Goal: Task Accomplishment & Management: Complete application form

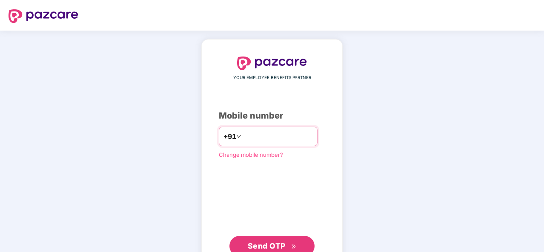
click at [247, 138] on input "number" at bounding box center [278, 137] width 70 height 14
type input "**********"
click at [256, 238] on button "Send OTP" at bounding box center [271, 246] width 85 height 20
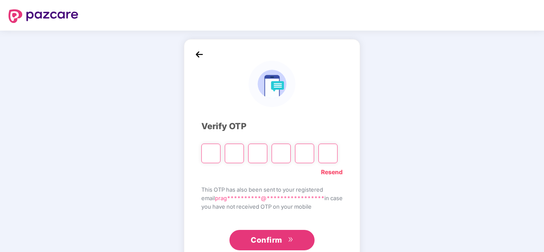
type input "*"
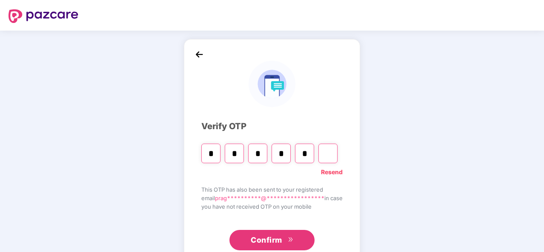
type input "*"
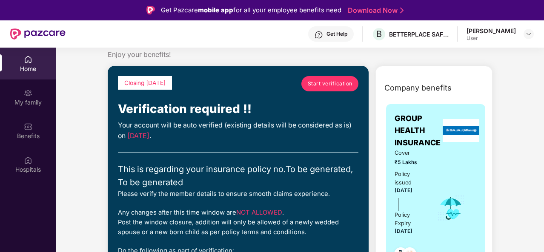
scroll to position [20, 0]
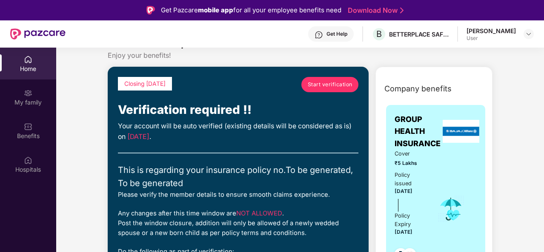
click at [338, 87] on span "Start verification" at bounding box center [330, 84] width 45 height 8
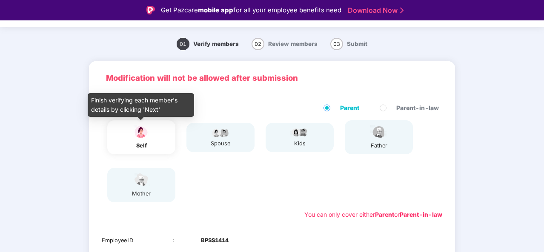
click at [145, 149] on div "self" at bounding box center [141, 146] width 21 height 9
click at [131, 135] on img at bounding box center [141, 132] width 21 height 15
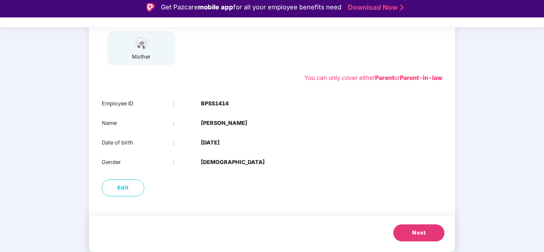
scroll to position [3, 0]
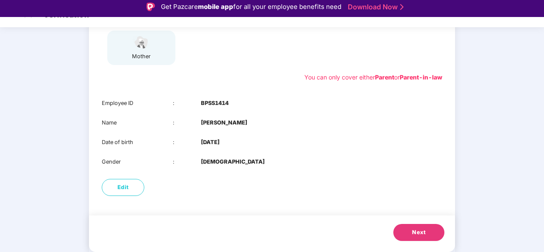
click at [409, 233] on button "Next" at bounding box center [418, 232] width 51 height 17
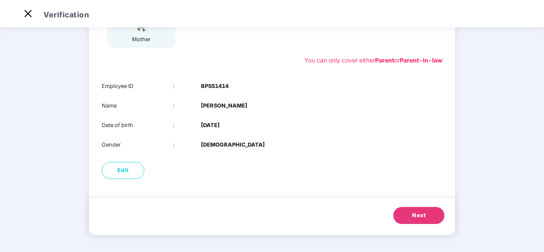
scroll to position [86, 0]
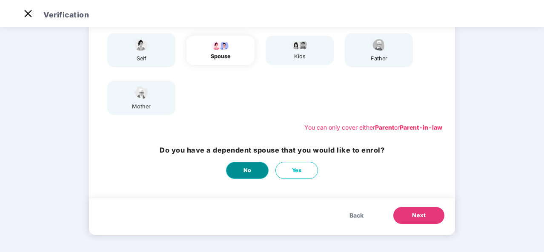
click at [246, 173] on span "No" at bounding box center [247, 170] width 8 height 9
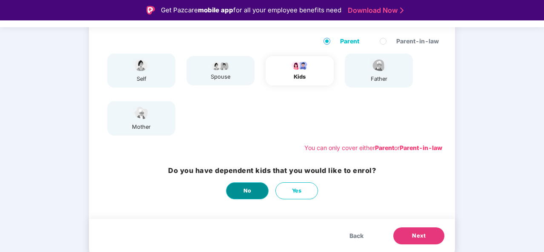
click at [255, 195] on button "No" at bounding box center [247, 191] width 43 height 17
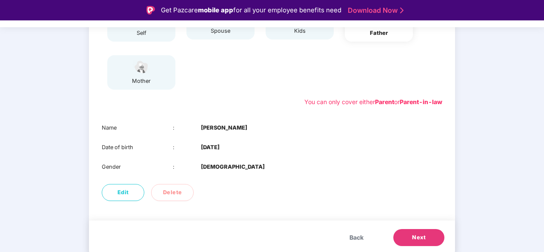
scroll to position [133, 0]
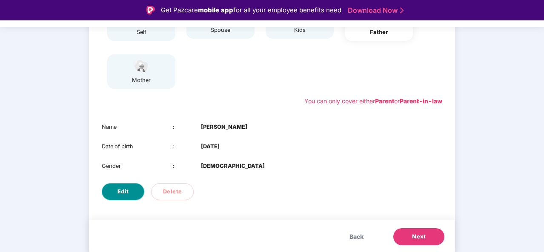
click at [130, 197] on button "Edit" at bounding box center [123, 191] width 43 height 17
select select "****"
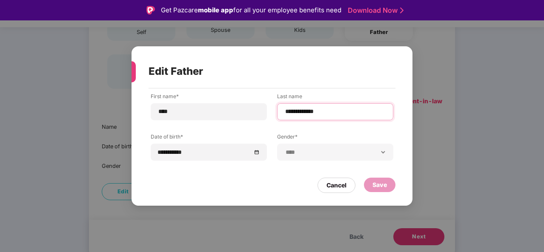
click at [332, 112] on input "**********" at bounding box center [335, 111] width 102 height 9
type input "**********"
click at [378, 181] on div "Save" at bounding box center [379, 184] width 14 height 9
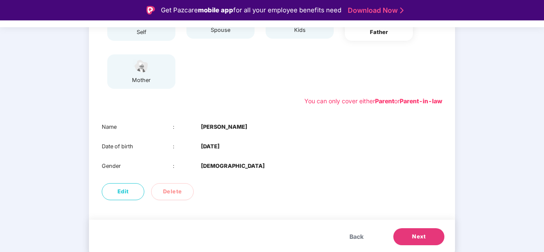
click at [414, 240] on span "Next" at bounding box center [419, 237] width 14 height 9
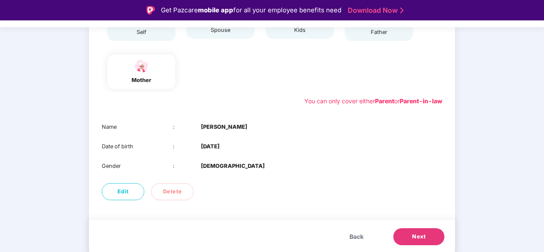
scroll to position [20, 0]
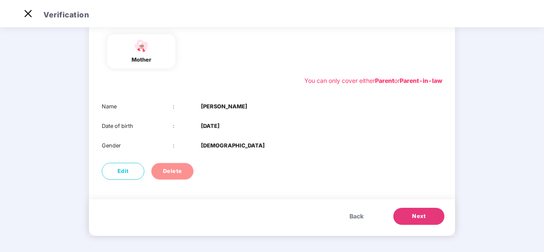
click at [177, 168] on span "Delete" at bounding box center [172, 171] width 19 height 9
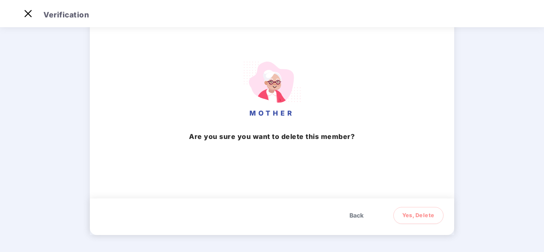
scroll to position [93, 0]
click at [410, 217] on span "Yes, Delete" at bounding box center [418, 216] width 32 height 9
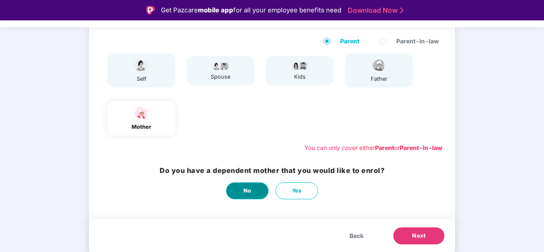
click at [240, 190] on button "No" at bounding box center [247, 191] width 43 height 17
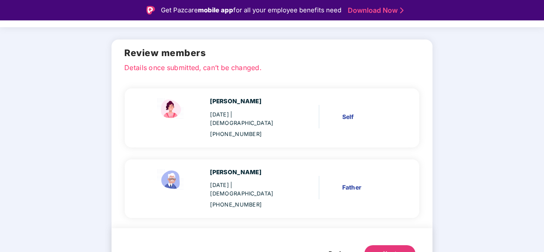
scroll to position [20, 0]
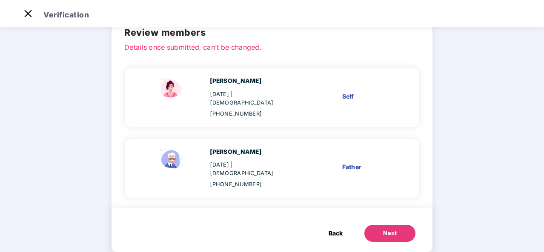
click at [368, 225] on button "Next" at bounding box center [389, 233] width 51 height 17
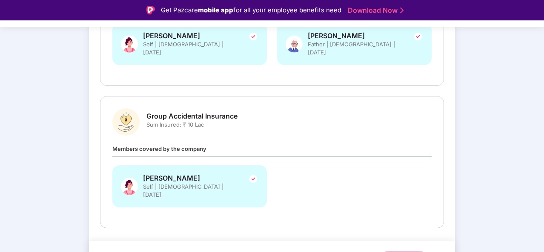
scroll to position [200, 0]
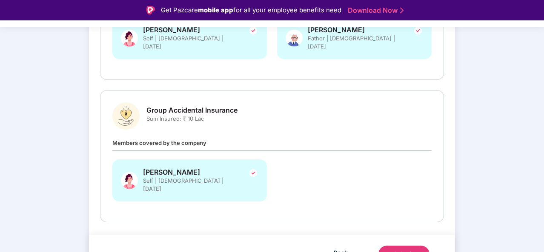
click at [398, 250] on div "Submit" at bounding box center [404, 254] width 20 height 9
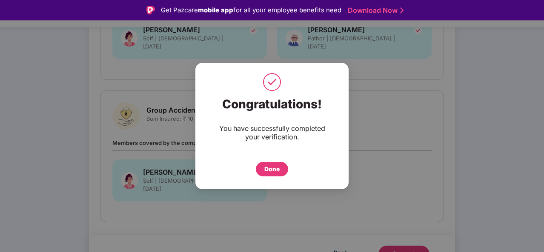
click at [272, 167] on div "Done" at bounding box center [271, 169] width 15 height 9
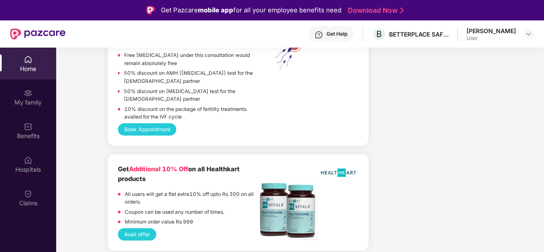
scroll to position [1830, 0]
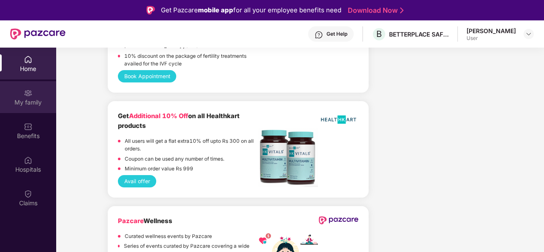
click at [32, 106] on div "My family" at bounding box center [28, 102] width 56 height 9
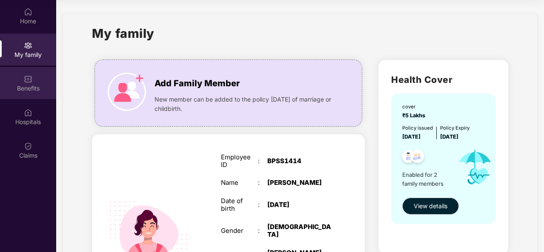
click at [27, 90] on div "Benefits" at bounding box center [28, 88] width 56 height 9
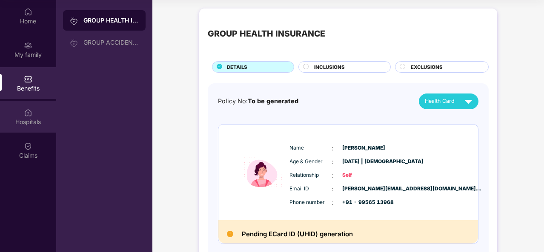
click at [29, 114] on img at bounding box center [28, 113] width 9 height 9
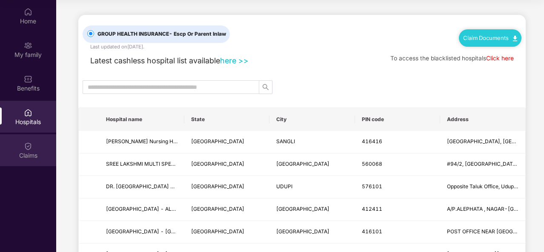
click at [33, 153] on div "Claims" at bounding box center [28, 156] width 56 height 9
